Goal: Information Seeking & Learning: Check status

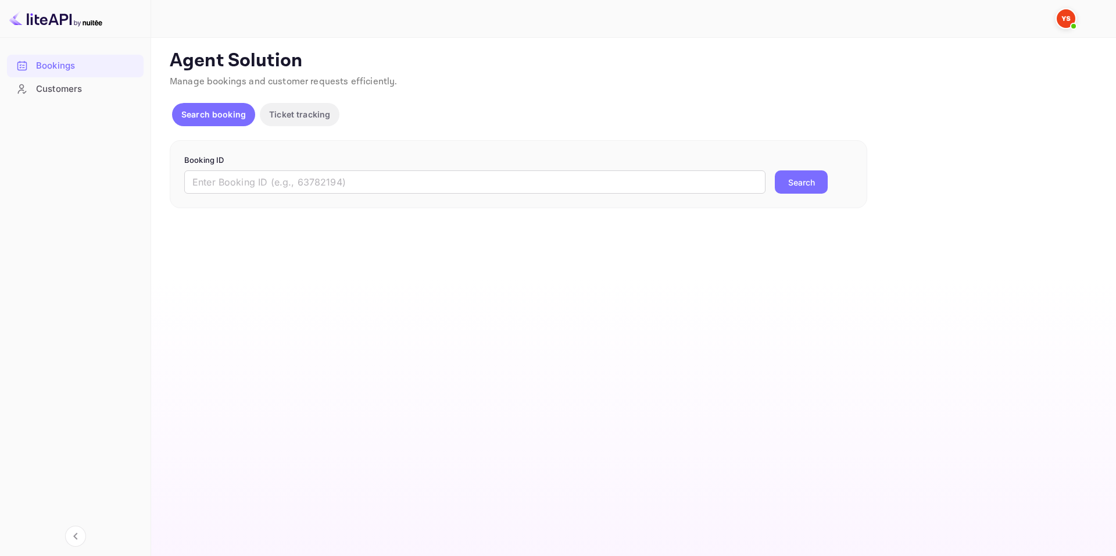
click at [522, 198] on div "Booking ID ​ Search" at bounding box center [518, 174] width 697 height 69
click at [524, 192] on div "Booking ID ​ Search" at bounding box center [518, 174] width 697 height 69
click at [524, 192] on input "text" at bounding box center [474, 181] width 581 height 23
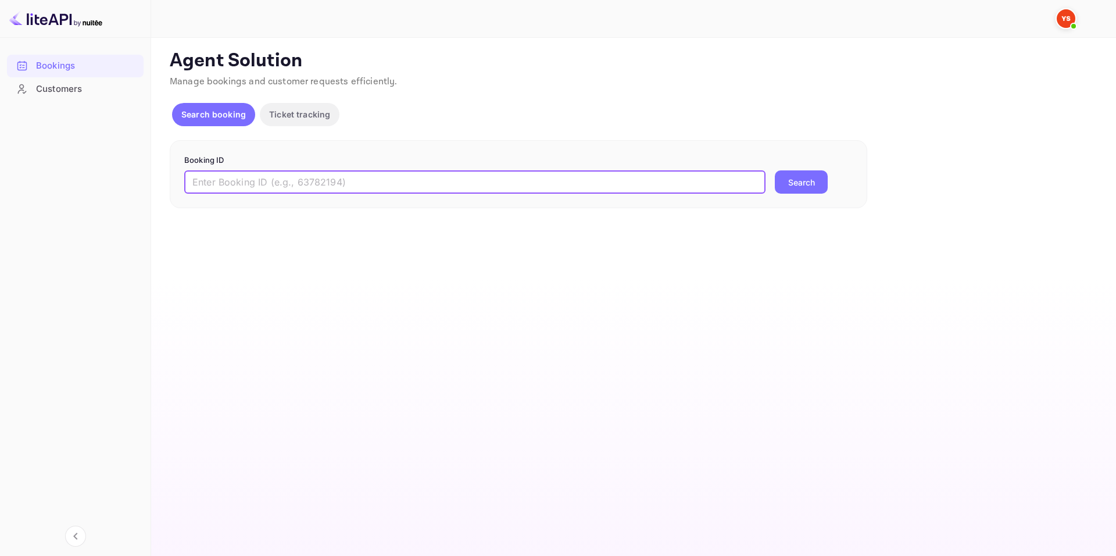
paste input "8941379"
type input "8941379"
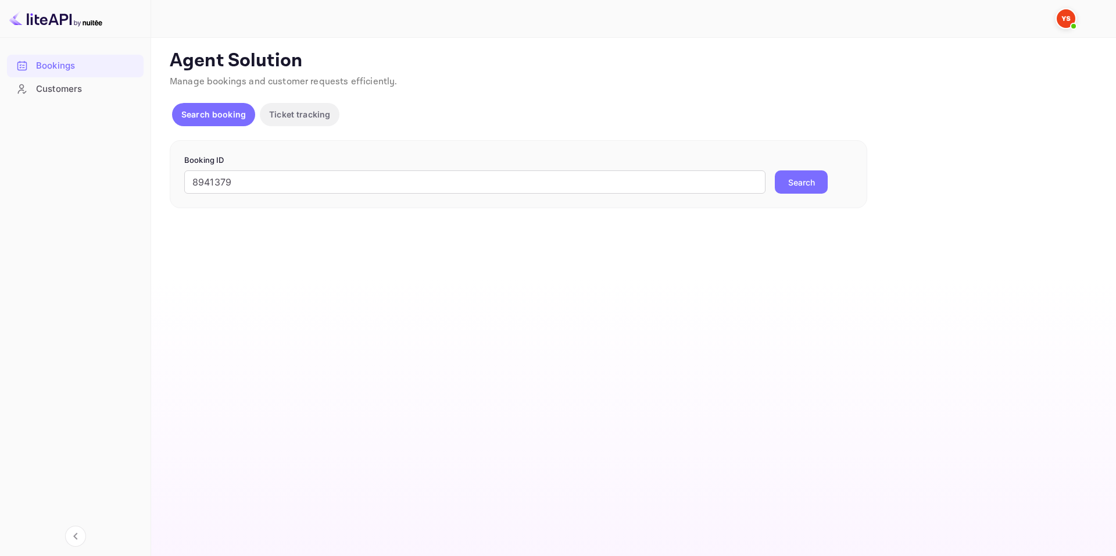
click at [789, 184] on button "Search" at bounding box center [801, 181] width 53 height 23
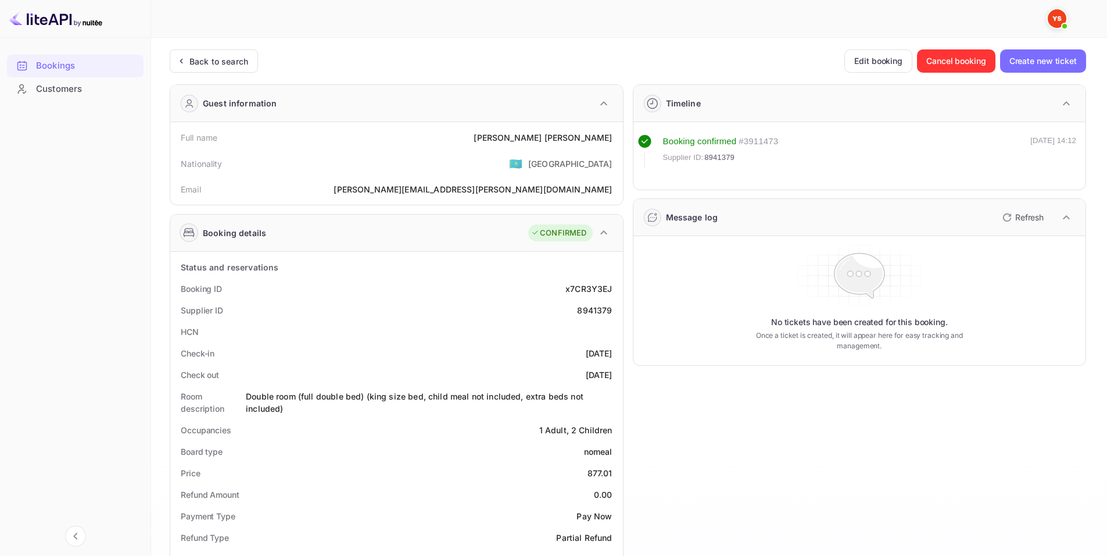
click at [460, 301] on div "Supplier ID 8941379" at bounding box center [396, 310] width 443 height 22
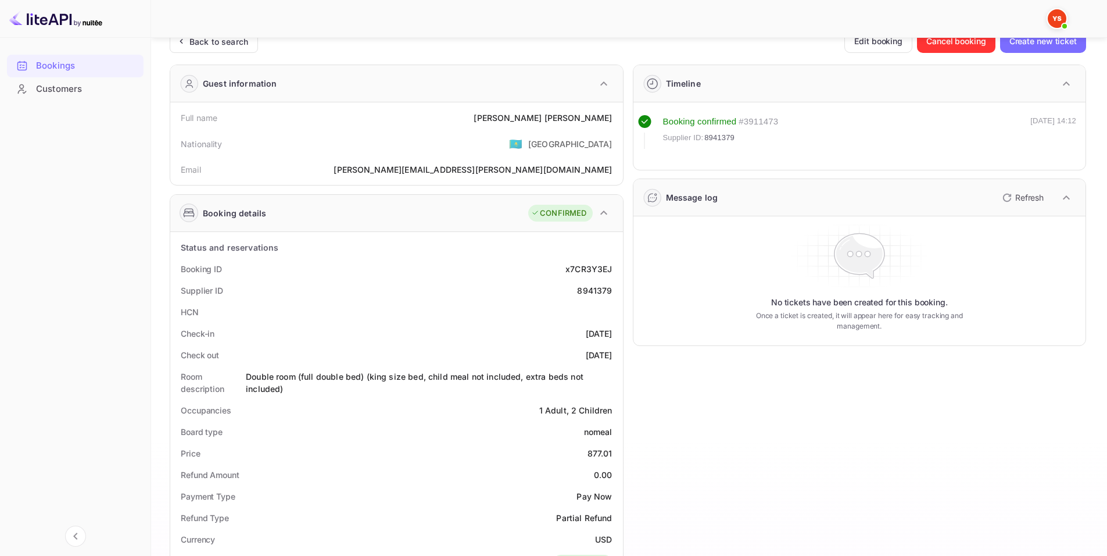
scroll to position [58, 0]
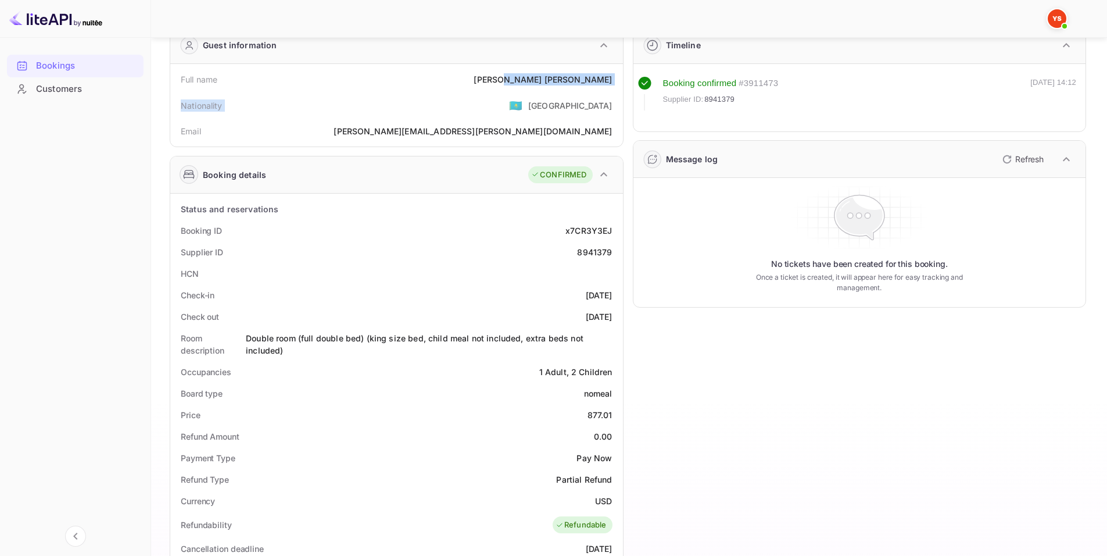
drag, startPoint x: 559, startPoint y: 87, endPoint x: 570, endPoint y: 81, distance: 12.3
click at [570, 81] on div "Full name Ruzanna Akopian Nationality 🇰🇿 Kazakhstan Email ruzanna.akopyan.90@bk…" at bounding box center [396, 105] width 443 height 73
click at [543, 80] on div "Ruzanna Akopian" at bounding box center [543, 79] width 138 height 12
drag, startPoint x: 540, startPoint y: 80, endPoint x: 618, endPoint y: 78, distance: 77.9
click at [618, 78] on div "Full name Ruzanna Akopian Nationality 🇰🇿 Kazakhstan Email ruzanna.akopyan.90@bk…" at bounding box center [396, 105] width 453 height 83
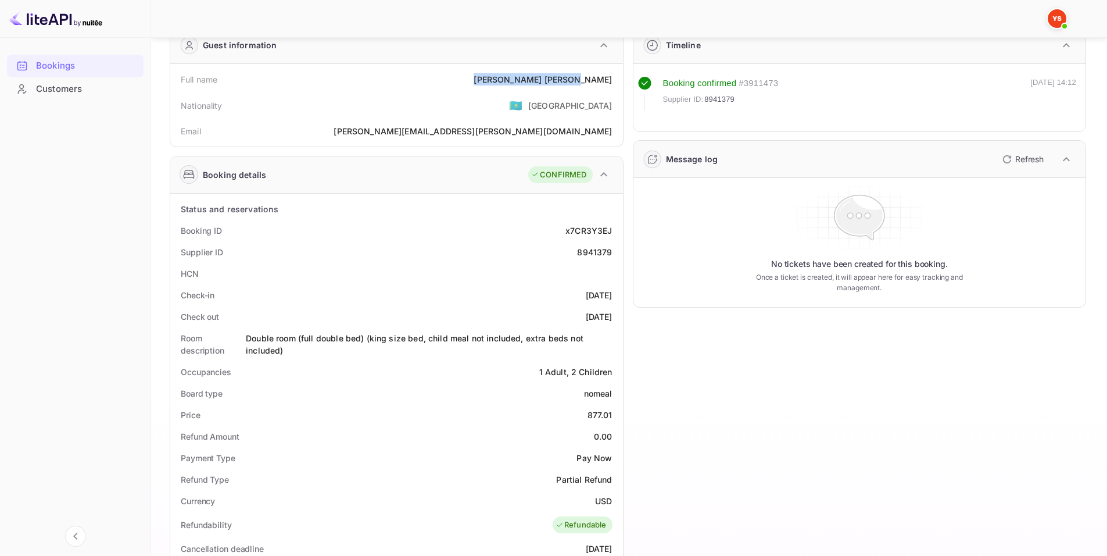
copy div "Ruzanna Akopian"
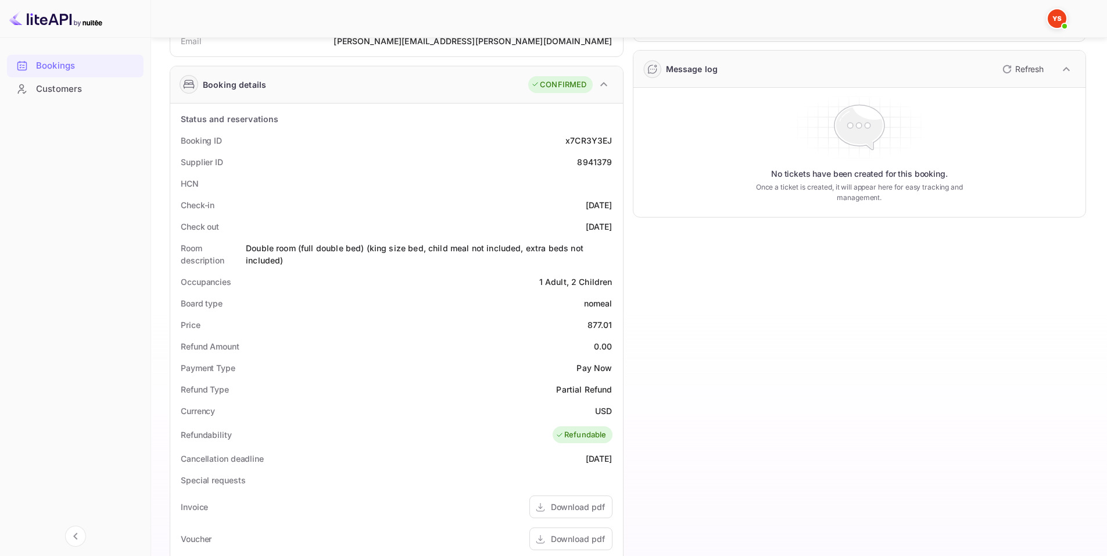
scroll to position [232, 0]
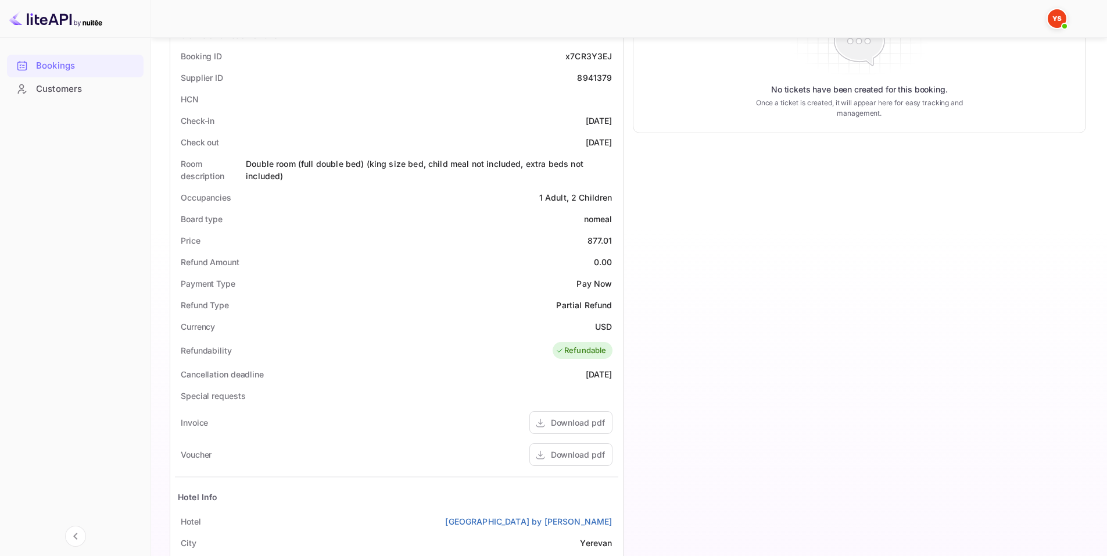
click at [475, 195] on div "Occupancies 1 Adult, 2 Children" at bounding box center [396, 198] width 443 height 22
click at [357, 107] on div "HCN" at bounding box center [396, 99] width 443 height 22
click at [364, 127] on div "Check-in 2025-10-10" at bounding box center [396, 121] width 443 height 22
click at [399, 209] on div "Board type nomeal" at bounding box center [396, 219] width 443 height 22
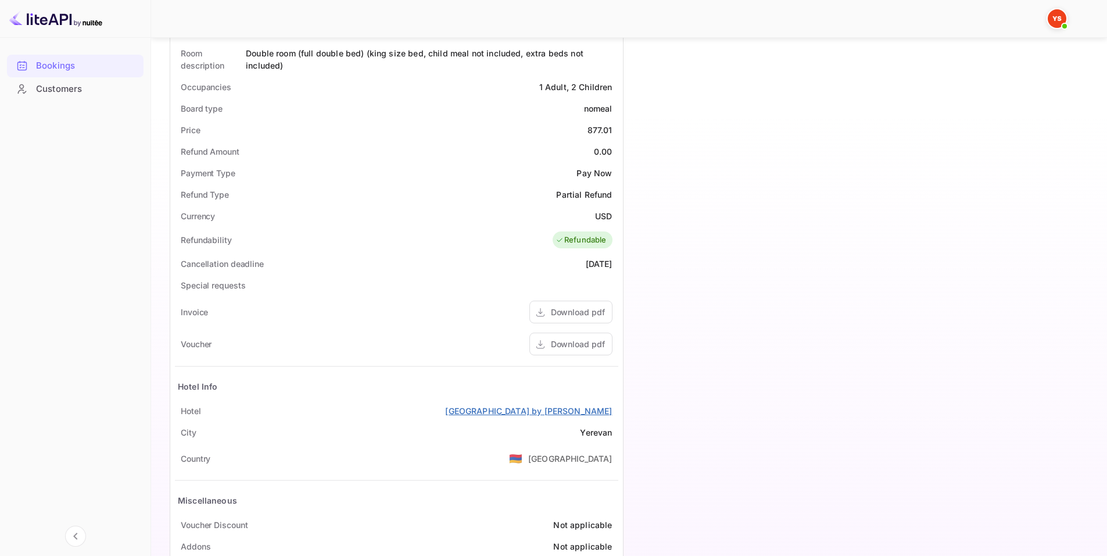
scroll to position [349, 0]
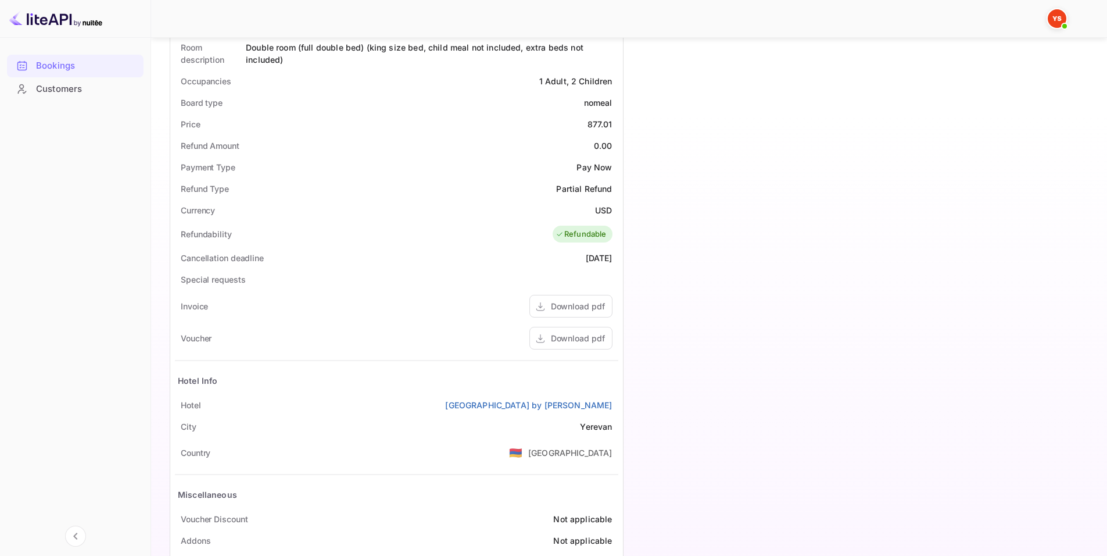
drag, startPoint x: 433, startPoint y: 411, endPoint x: 618, endPoint y: 401, distance: 185.1
click at [618, 401] on div "Hotel Ramada Hotel & Suites by Wyndham Yerevan" at bounding box center [396, 405] width 443 height 22
copy link "[GEOGRAPHIC_DATA] by [PERSON_NAME]"
click at [295, 119] on div "Price 877.01" at bounding box center [396, 124] width 443 height 22
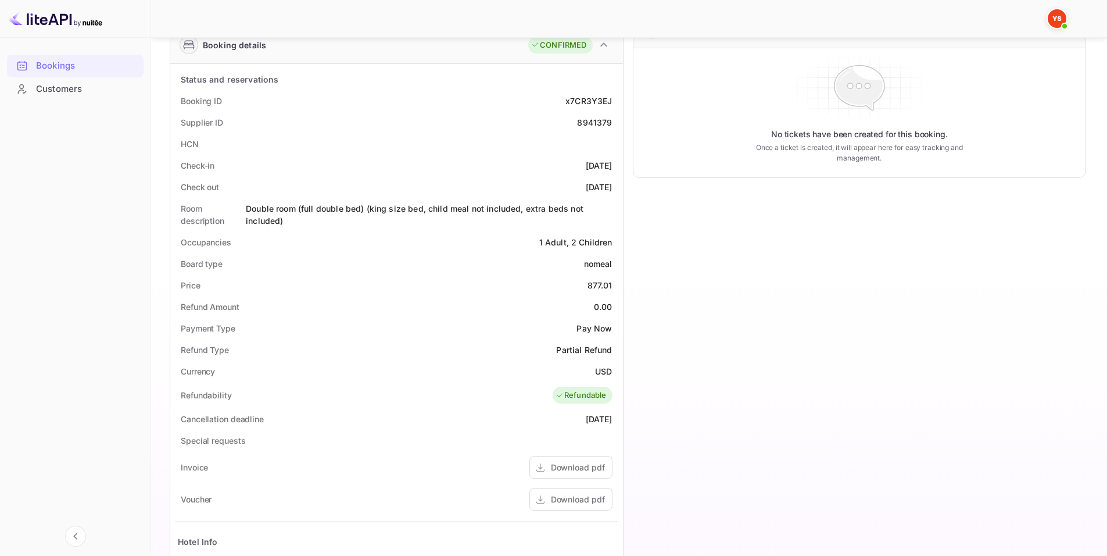
scroll to position [160, 0]
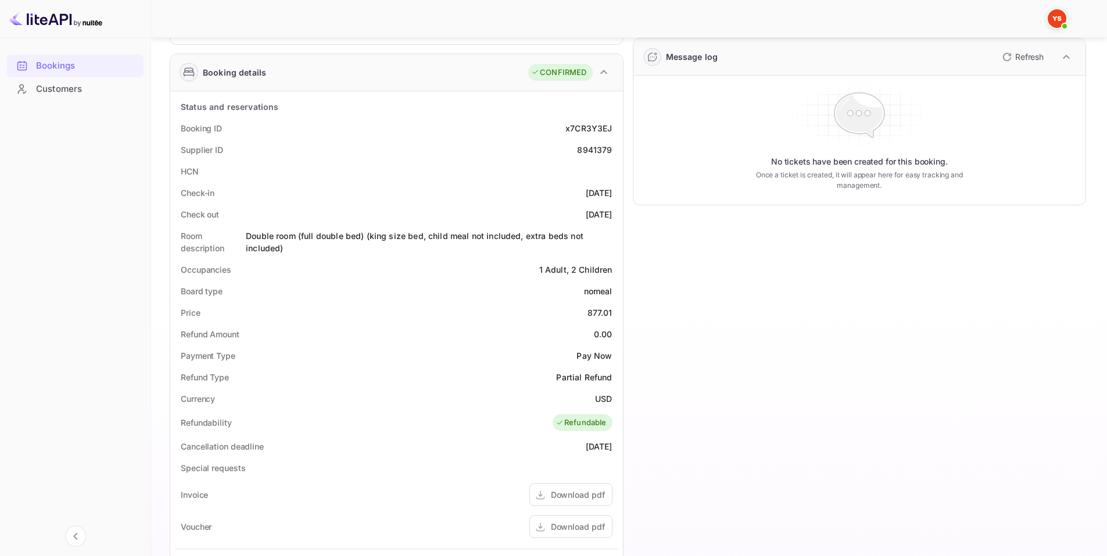
drag, startPoint x: 321, startPoint y: 204, endPoint x: 616, endPoint y: 212, distance: 294.7
click at [616, 212] on div "Status and reservations Booking ID x7CR3Y3EJ Supplier ID 8941379 HCN Check-in 2…" at bounding box center [396, 428] width 443 height 665
copy div "Check-in 2025-10-10 Check out 2025-10-18"
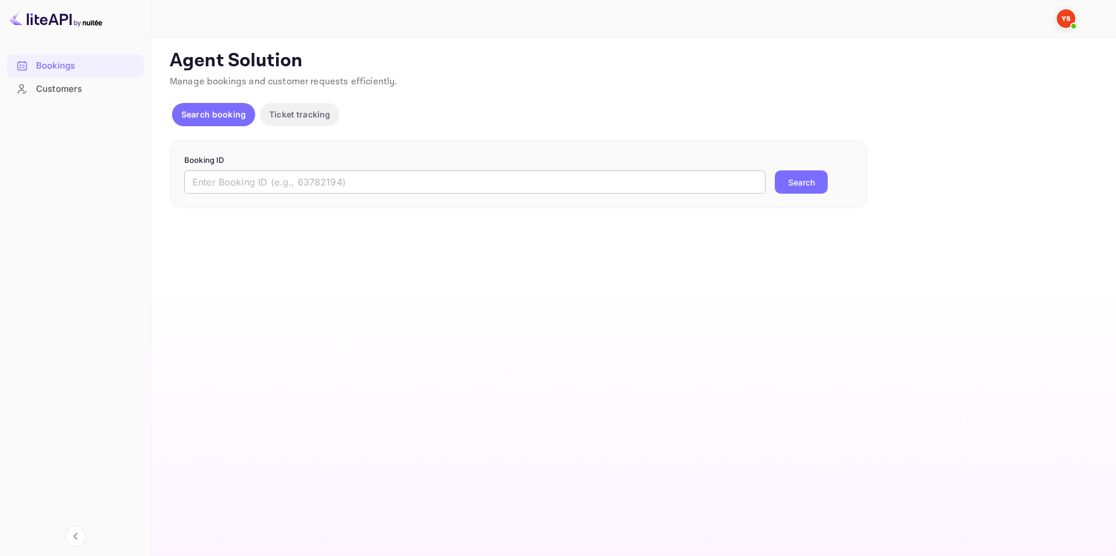
click at [350, 181] on input "text" at bounding box center [474, 181] width 581 height 23
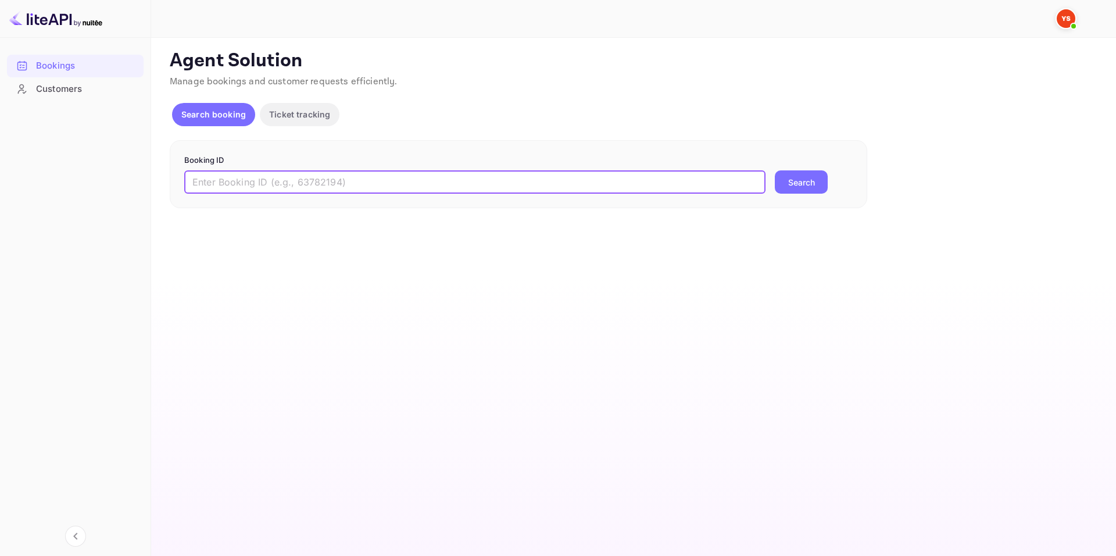
paste input "9348967"
type input "9348967"
click at [855, 195] on div "Booking ID 9348967 ​ Search" at bounding box center [518, 174] width 697 height 69
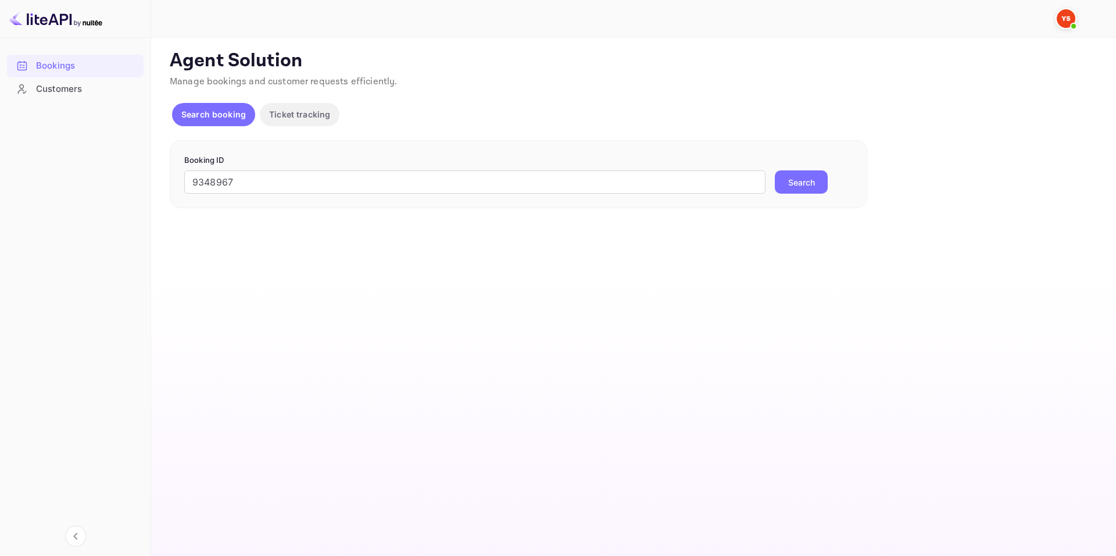
click at [828, 189] on div "9348967 ​ Search" at bounding box center [518, 181] width 668 height 23
click at [821, 189] on button "Search" at bounding box center [801, 181] width 53 height 23
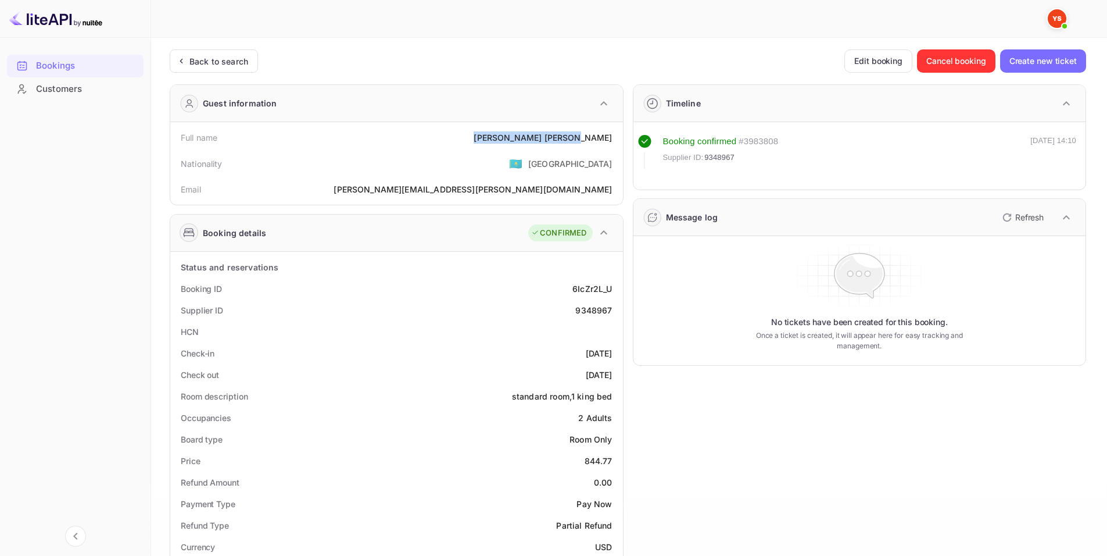
drag, startPoint x: 472, startPoint y: 173, endPoint x: 614, endPoint y: 138, distance: 146.0
click at [614, 138] on div "Full name [PERSON_NAME]" at bounding box center [396, 138] width 443 height 22
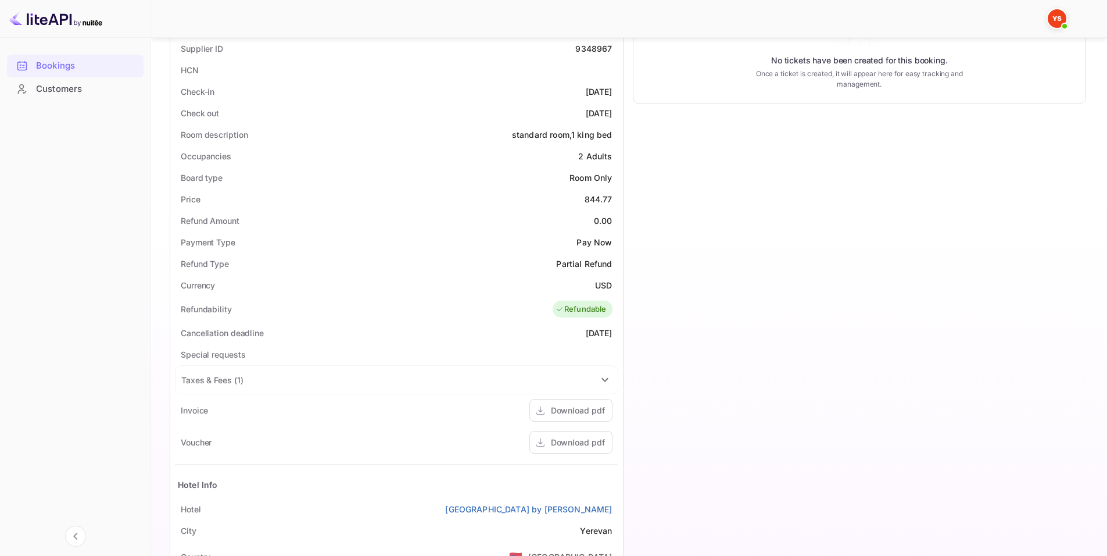
scroll to position [291, 0]
